Goal: Check status: Check status

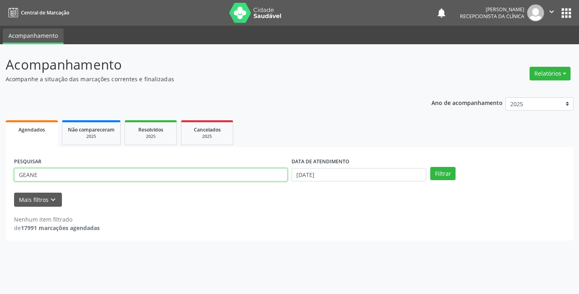
click at [209, 172] on input "GEANE" at bounding box center [150, 175] width 273 height 14
type input "G"
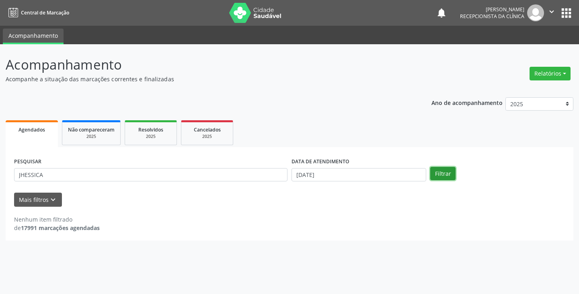
click at [444, 175] on button "Filtrar" at bounding box center [442, 174] width 25 height 14
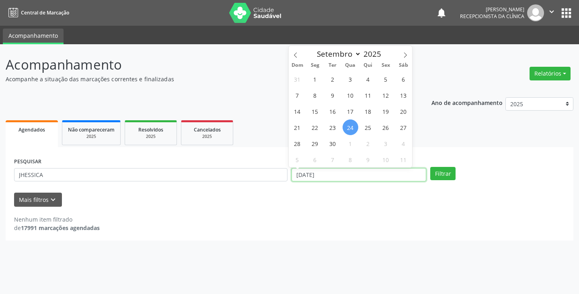
click at [321, 171] on input "[DATE]" at bounding box center [359, 175] width 135 height 14
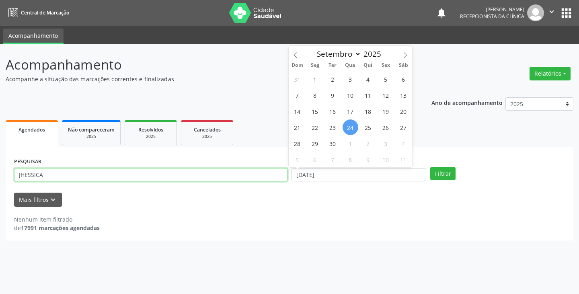
click at [254, 171] on input "JHESSICA" at bounding box center [150, 175] width 273 height 14
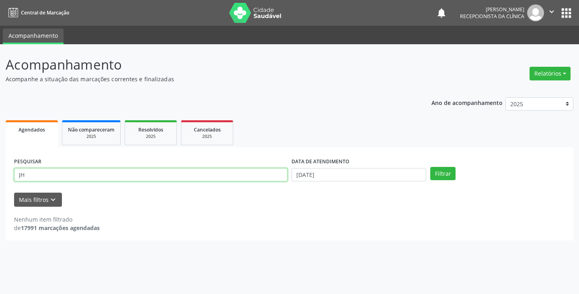
type input "J"
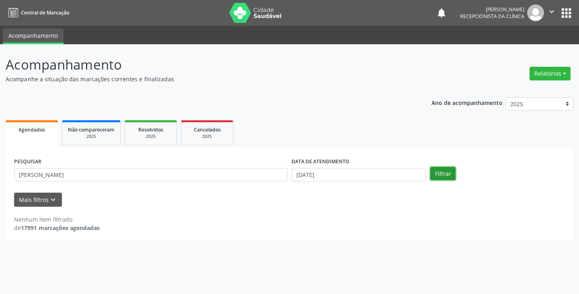
click at [447, 177] on button "Filtrar" at bounding box center [442, 174] width 25 height 14
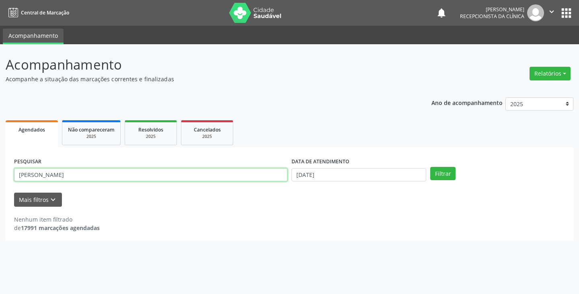
click at [76, 174] on input "[PERSON_NAME]" at bounding box center [150, 175] width 273 height 14
type input "M"
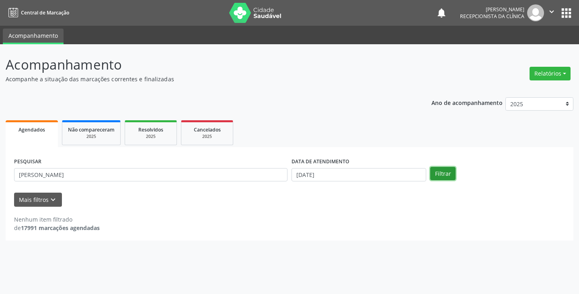
click at [449, 171] on button "Filtrar" at bounding box center [442, 174] width 25 height 14
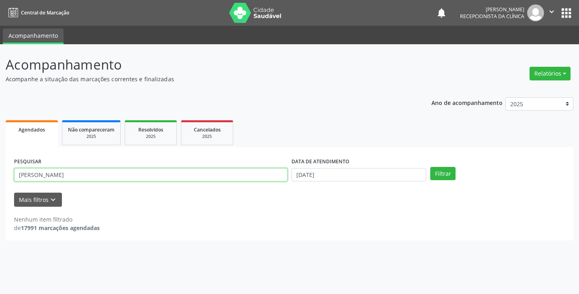
click at [147, 180] on input "[PERSON_NAME]" at bounding box center [150, 175] width 273 height 14
type input "J"
type input "D"
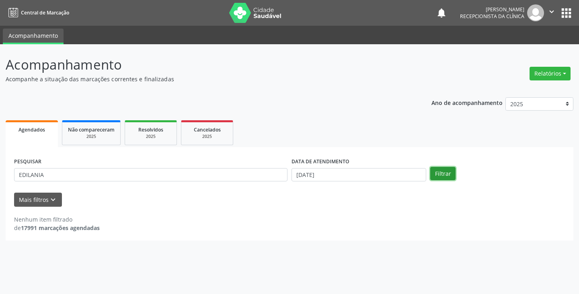
click at [452, 171] on button "Filtrar" at bounding box center [442, 174] width 25 height 14
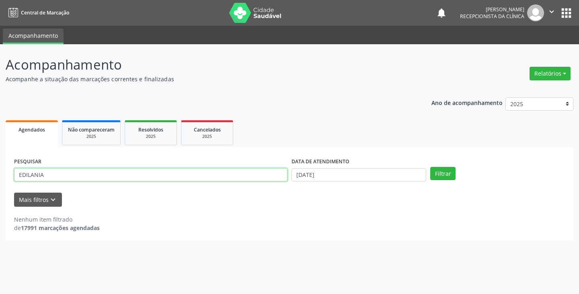
click at [182, 172] on input "EDILANIA" at bounding box center [150, 175] width 273 height 14
type input "E"
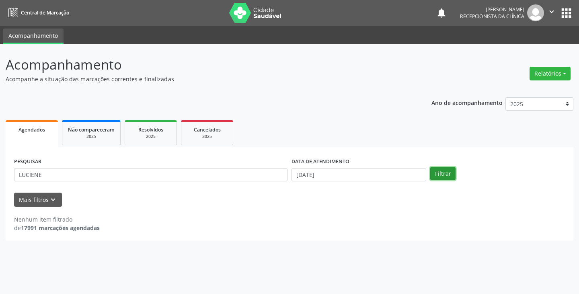
click at [443, 170] on button "Filtrar" at bounding box center [442, 174] width 25 height 14
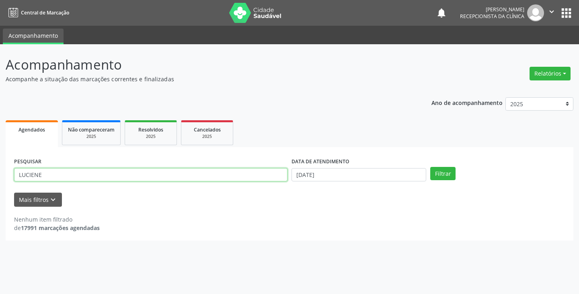
click at [134, 176] on input "LUCIENE" at bounding box center [150, 175] width 273 height 14
type input "L"
type input "[PERSON_NAME]"
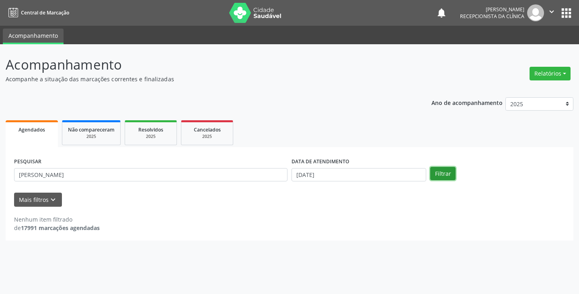
click at [444, 173] on button "Filtrar" at bounding box center [442, 174] width 25 height 14
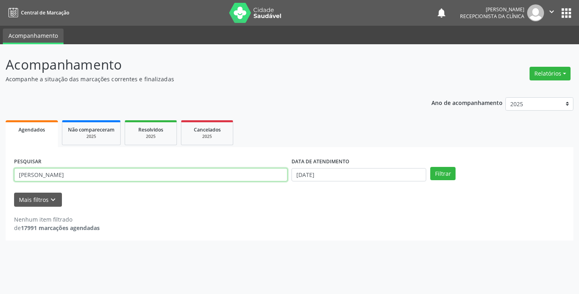
click at [265, 171] on input "[PERSON_NAME]" at bounding box center [150, 175] width 273 height 14
